Goal: Information Seeking & Learning: Find specific fact

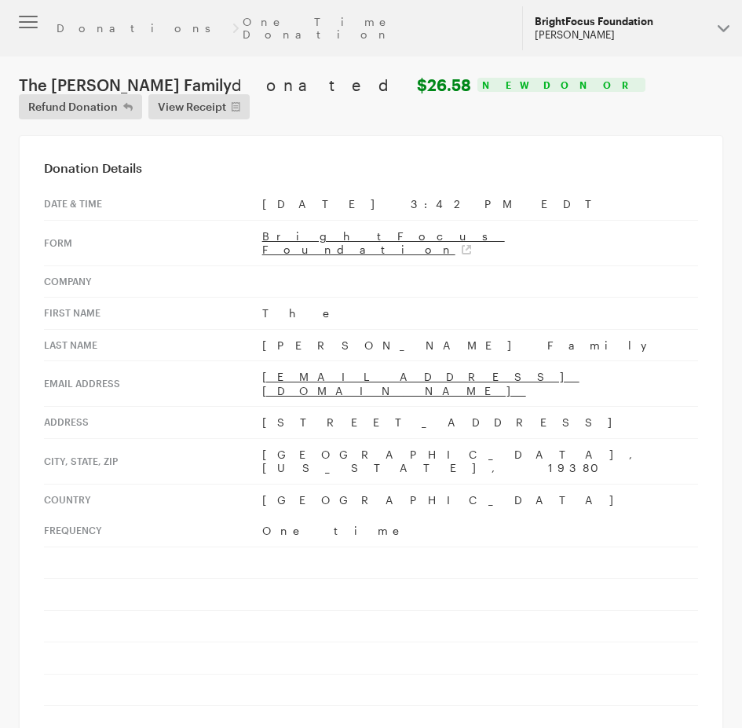
click at [612, 28] on div "[PERSON_NAME]" at bounding box center [620, 34] width 170 height 13
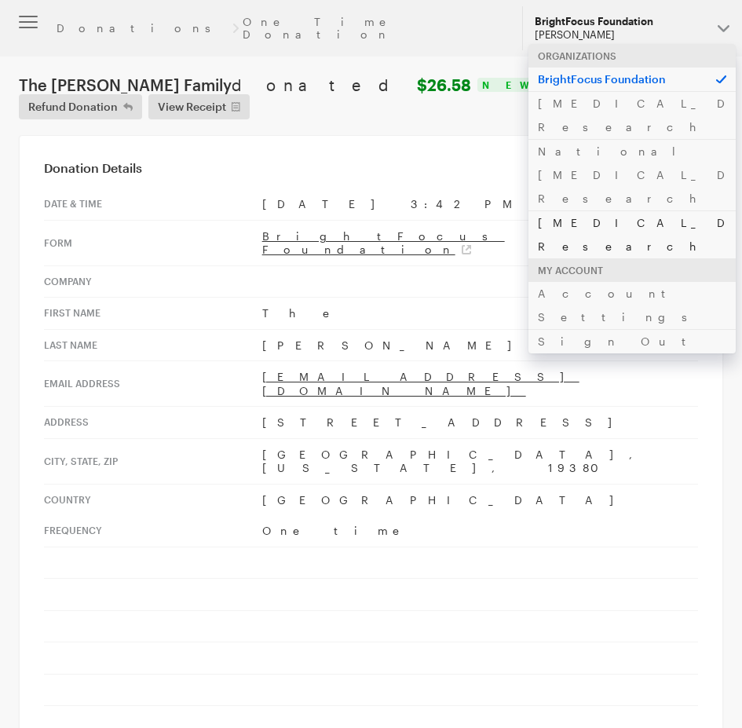
click at [544, 210] on link "[MEDICAL_DATA] Research" at bounding box center [632, 234] width 207 height 48
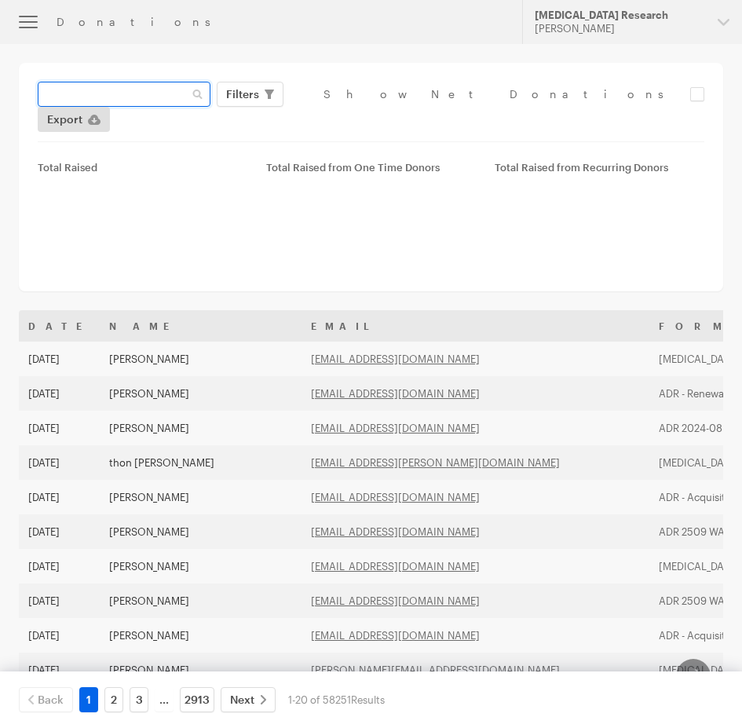
click at [130, 102] on input "text" at bounding box center [124, 94] width 173 height 25
paste input "sydneybarmoy@gmail.com"
type input "sydneybarmoy@gmail.com"
click at [361, 115] on button "Apply" at bounding box center [386, 127] width 50 height 25
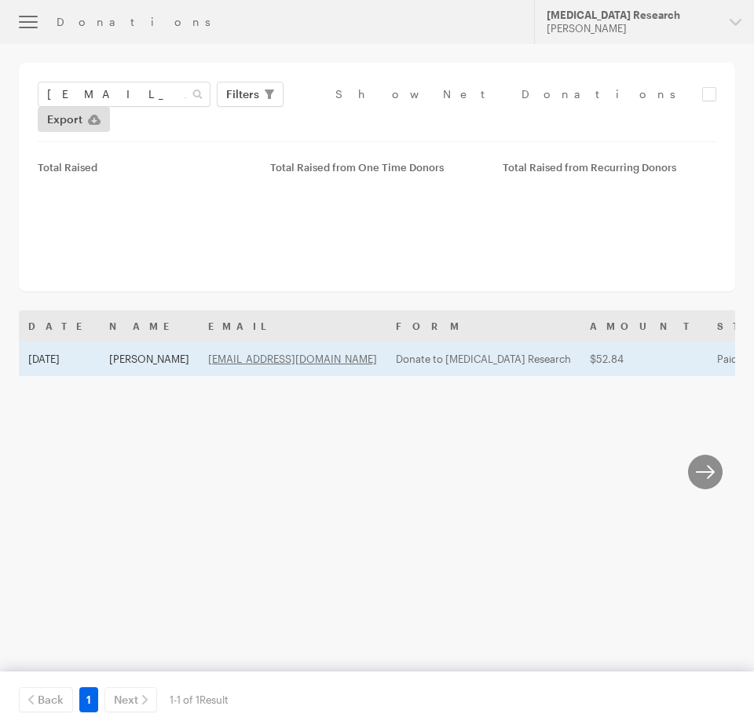
click at [141, 342] on td "Sydney Barmoy" at bounding box center [149, 359] width 99 height 35
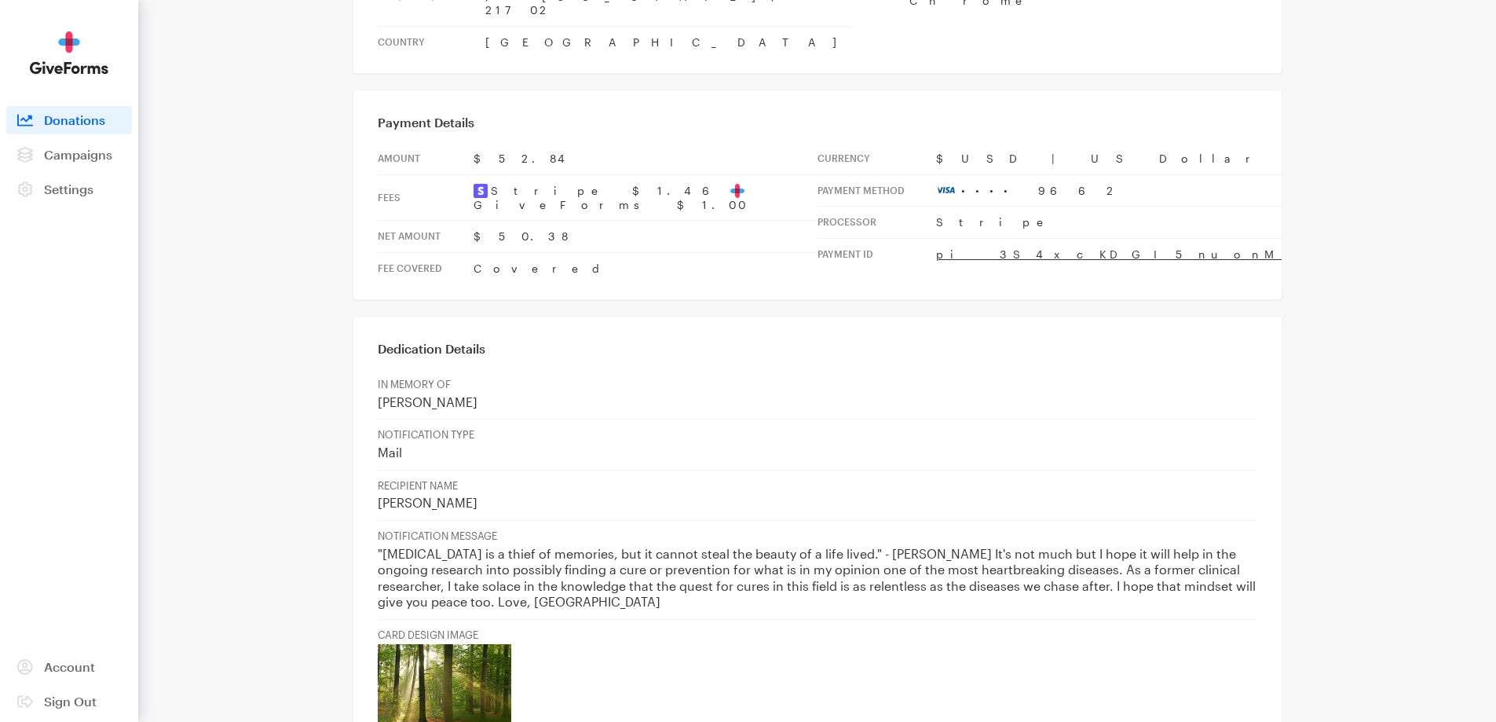
scroll to position [432, 0]
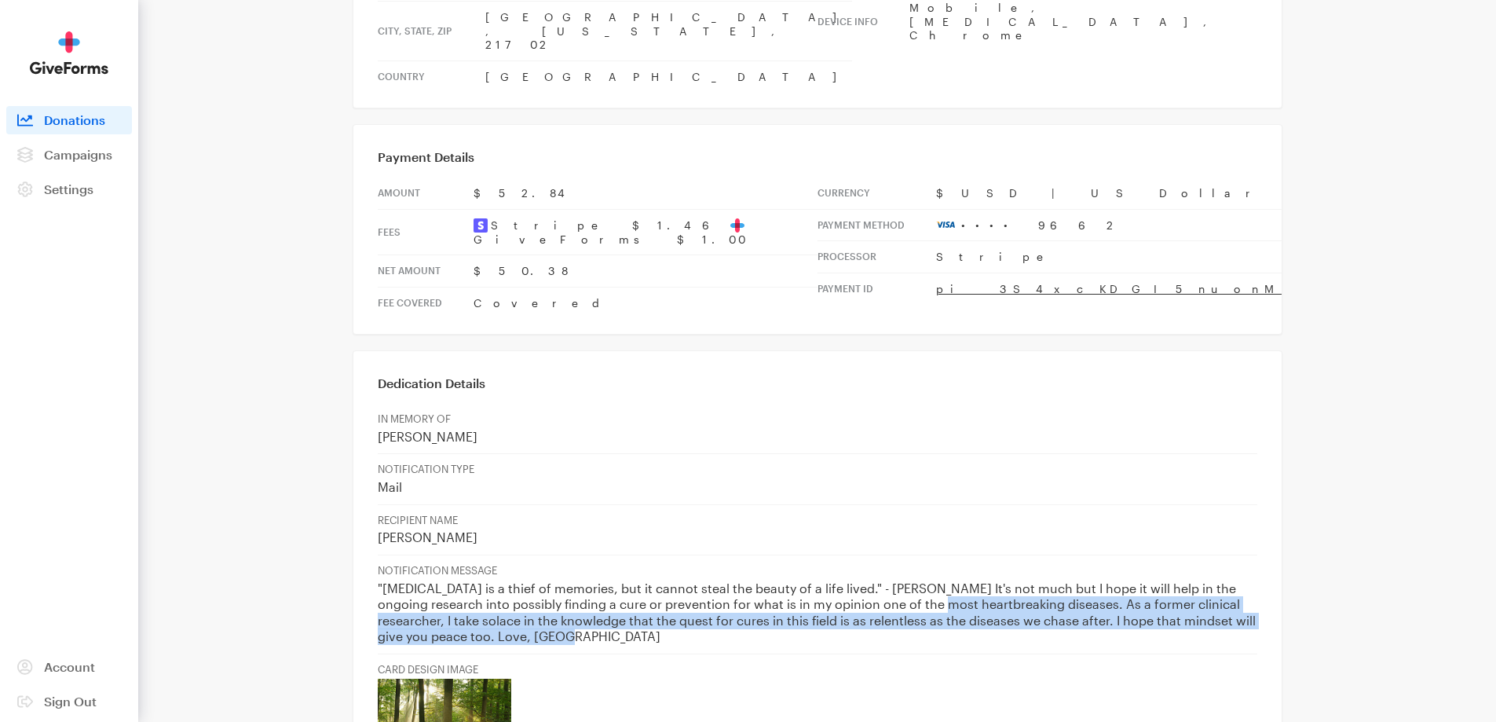
drag, startPoint x: 896, startPoint y: 526, endPoint x: 1105, endPoint y: 556, distance: 211.0
click at [741, 580] on p ""Alzheimer's is a thief of memories, but it cannot steal the beauty of a life l…" at bounding box center [818, 612] width 880 height 64
copy p "ost heartbreaking diseases. As a former clinical researcher, I take solace in t…"
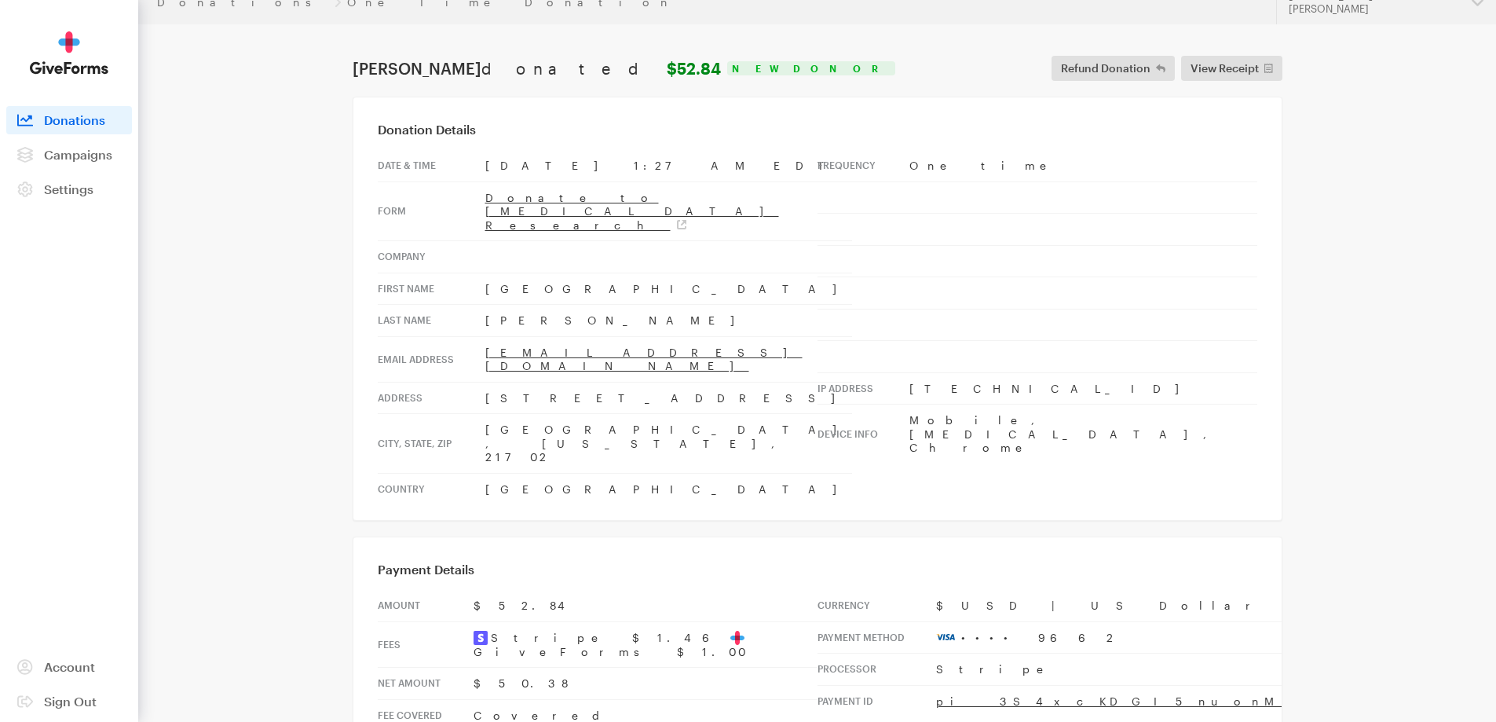
scroll to position [0, 0]
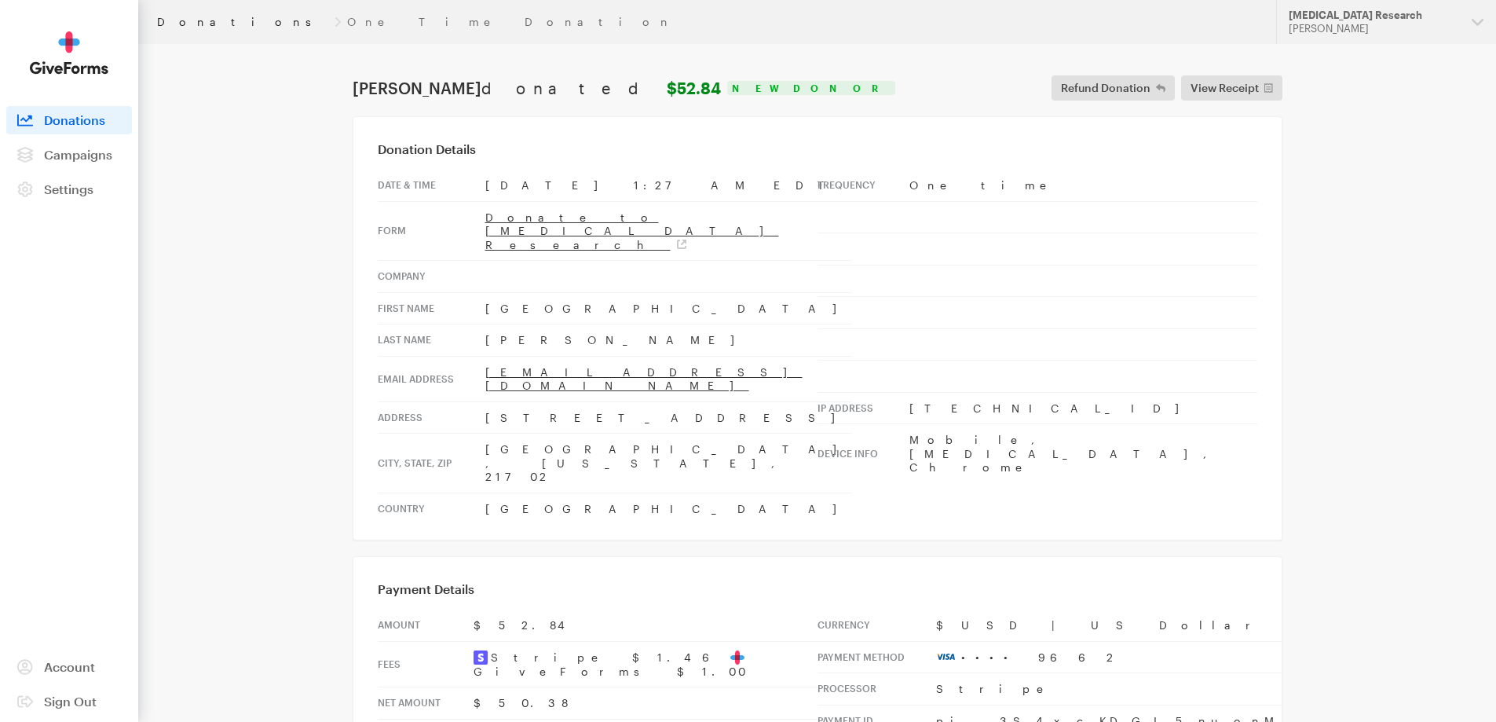
click at [196, 22] on link "Donations" at bounding box center [242, 22] width 171 height 13
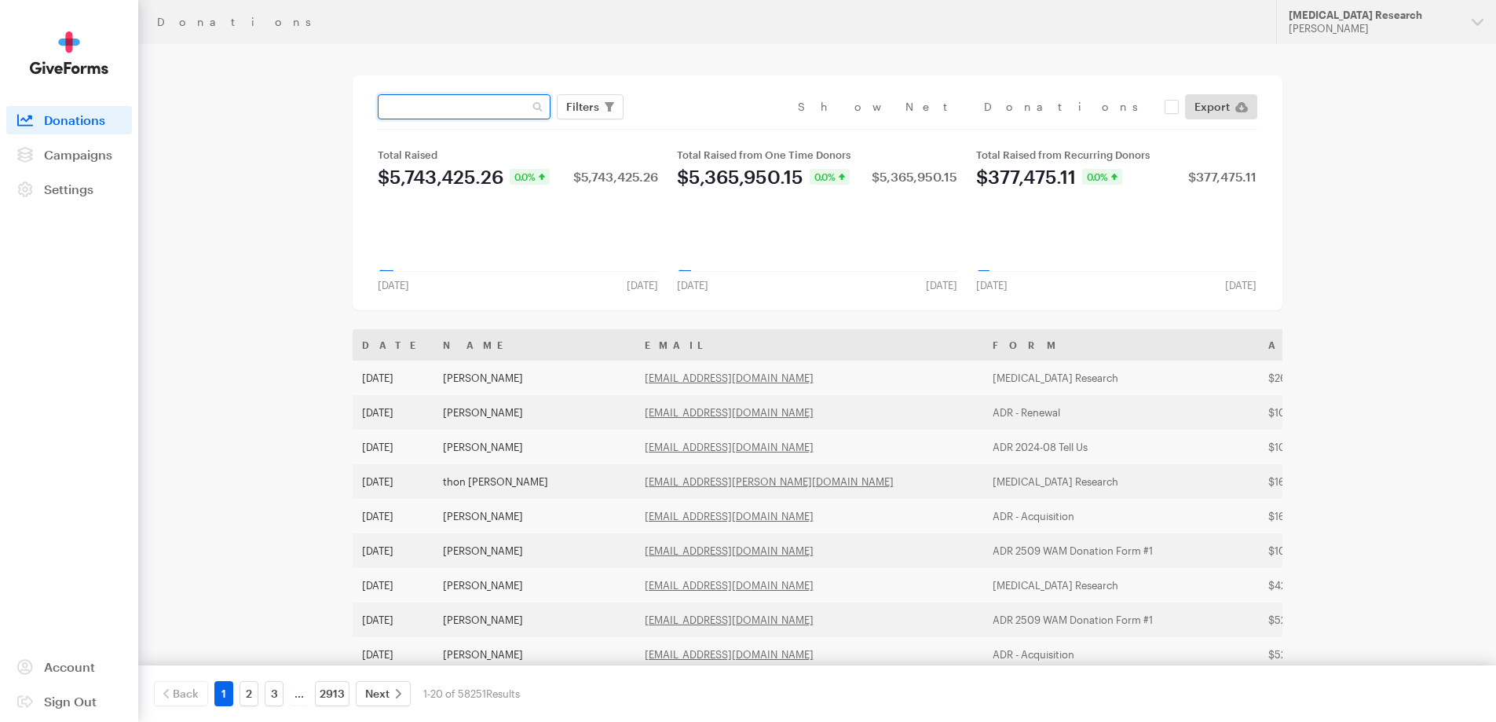
click at [524, 114] on input "text" at bounding box center [464, 106] width 173 height 25
paste input "[PERSON_NAME][EMAIL_ADDRESS][PERSON_NAME][DOMAIN_NAME]"
type input "[PERSON_NAME][EMAIL_ADDRESS][PERSON_NAME][DOMAIN_NAME]"
click at [701, 127] on button "Apply" at bounding box center [726, 139] width 50 height 25
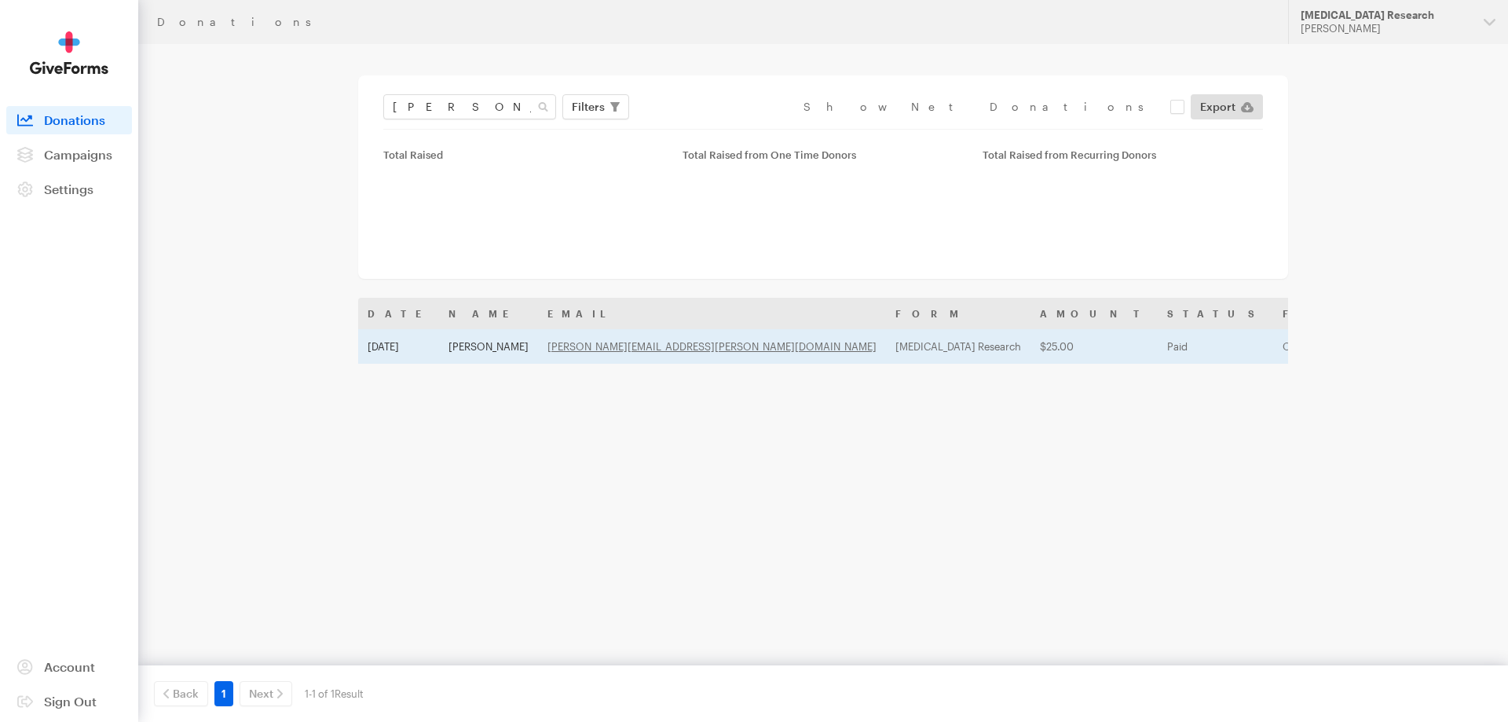
click at [415, 339] on table "Date Name Email Form Amount Status Frequency Plan Status Payment Method Sep 8, …" at bounding box center [1134, 331] width 1553 height 66
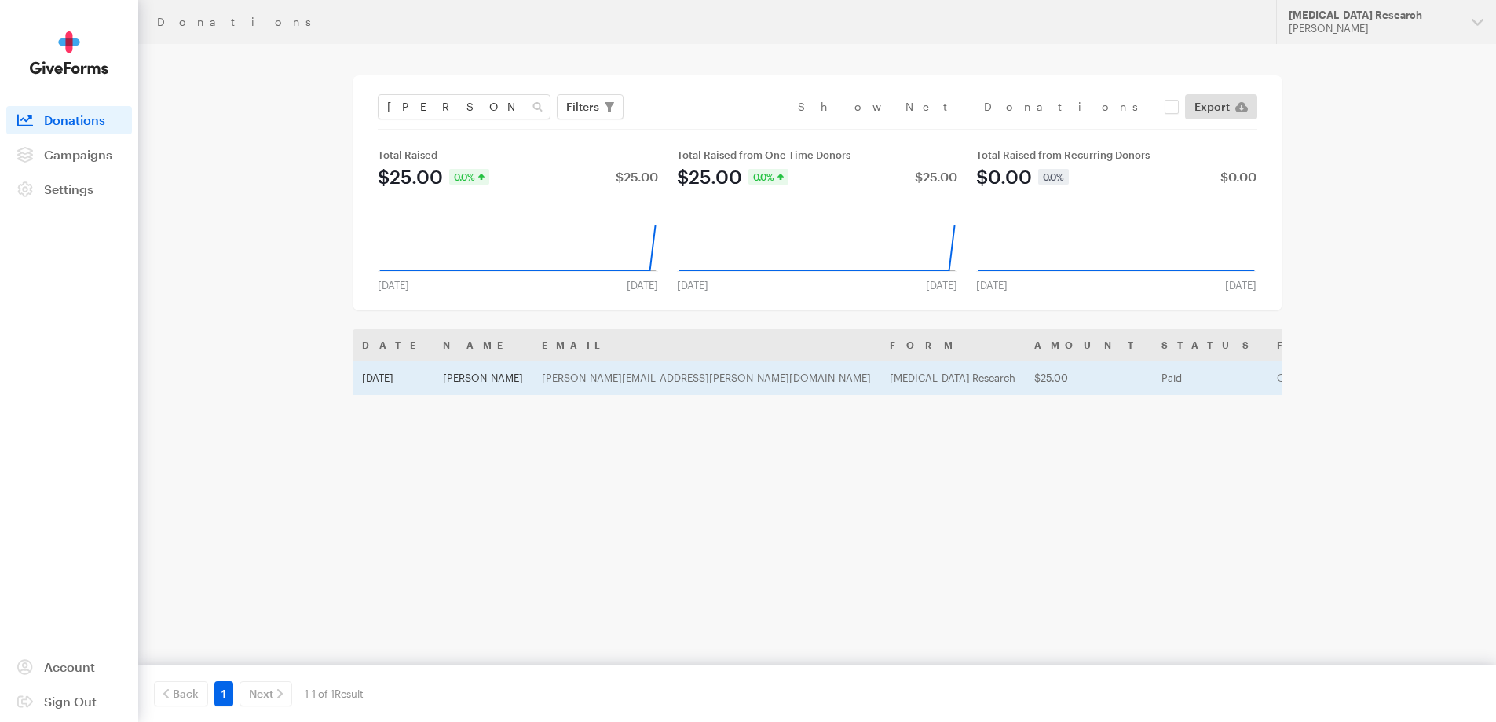
click at [463, 385] on td "[PERSON_NAME]" at bounding box center [483, 377] width 99 height 35
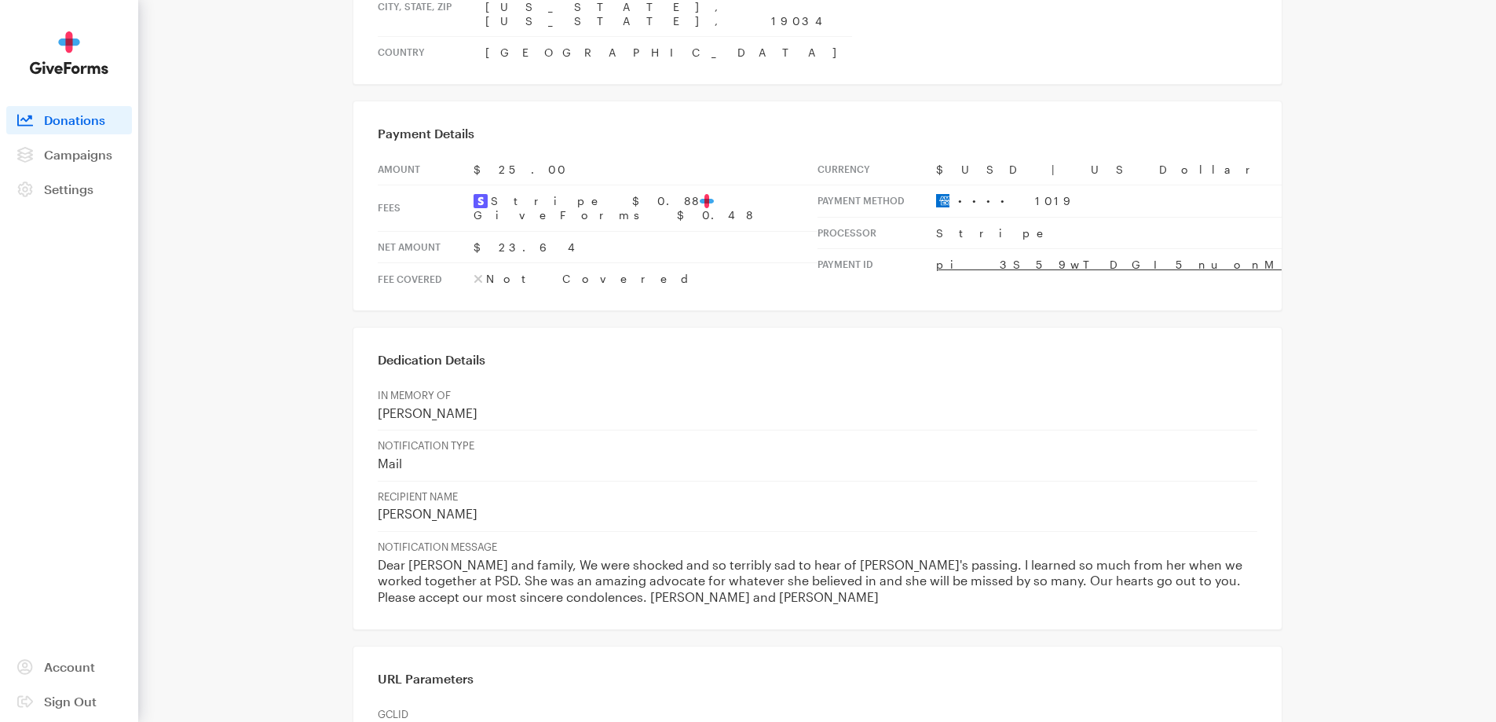
scroll to position [550, 0]
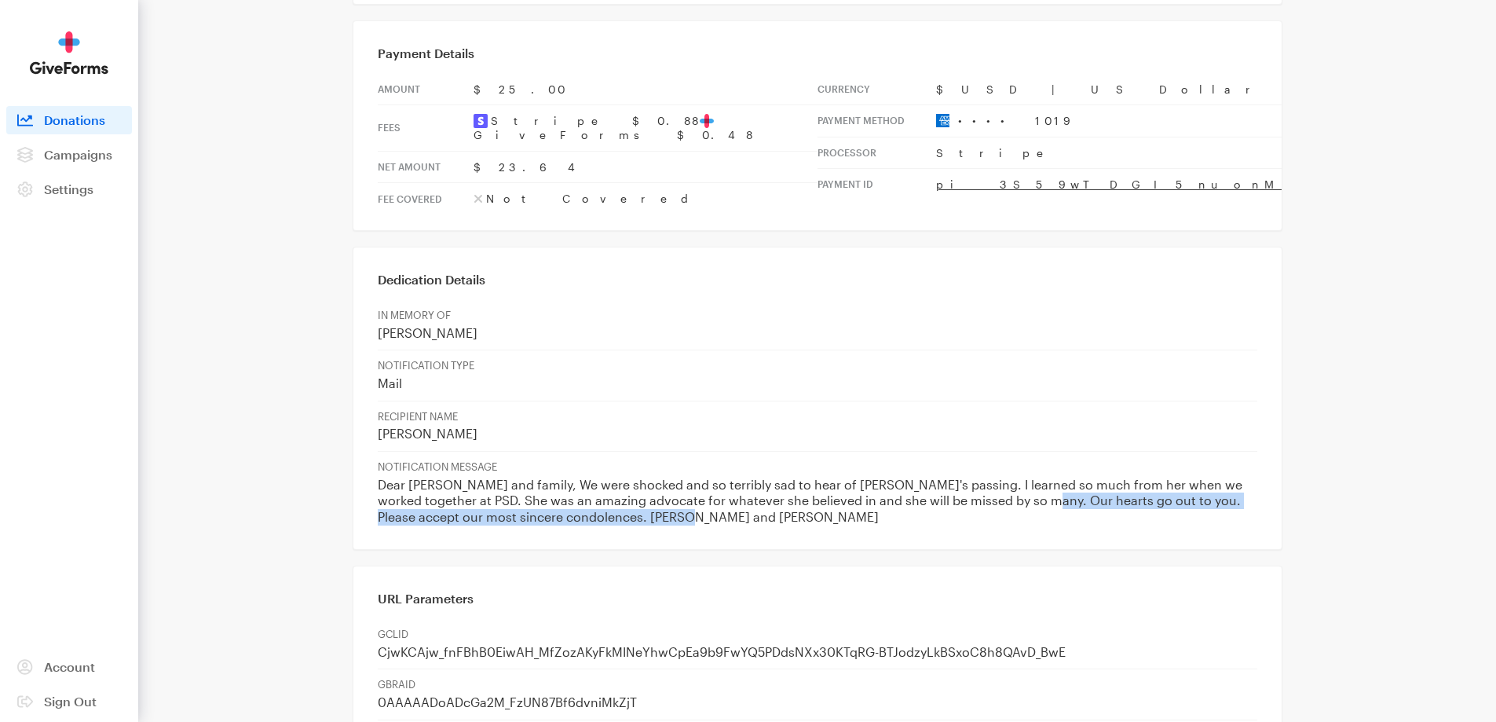
drag, startPoint x: 990, startPoint y: 408, endPoint x: 1004, endPoint y: 419, distance: 17.4
click at [1004, 477] on p "Dear [PERSON_NAME] and family, We were shocked and so terribly sad to hear of […" at bounding box center [818, 501] width 880 height 49
copy p "s go out to you. Please accept our most sincere condolences. [PERSON_NAME] and …"
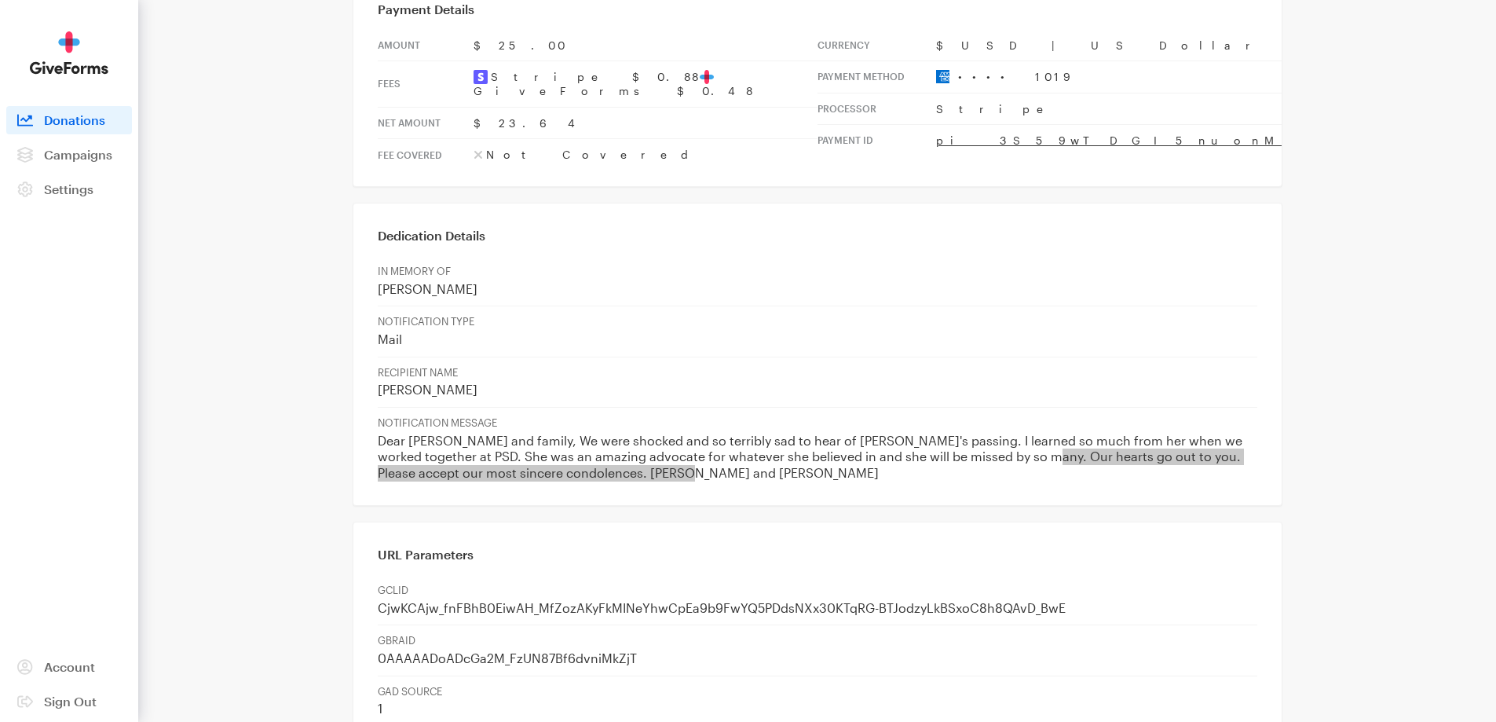
scroll to position [628, 0]
